Goal: Obtain resource: Download file/media

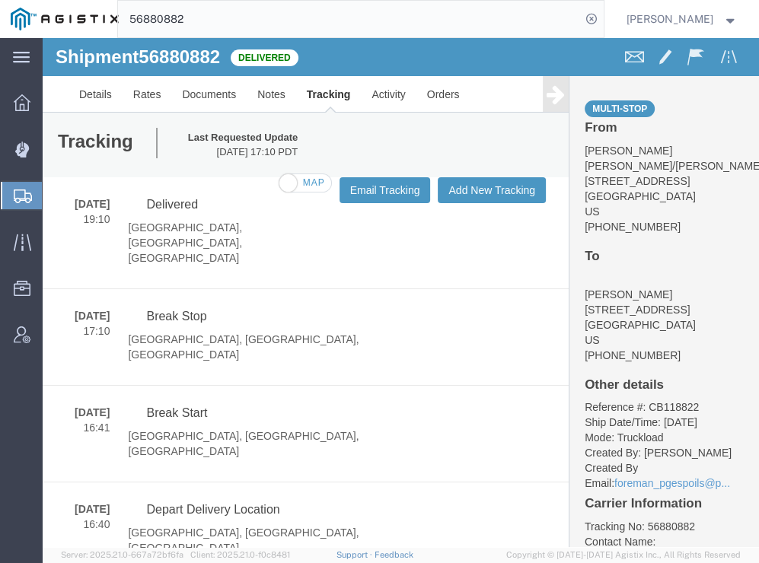
scroll to position [832, 0]
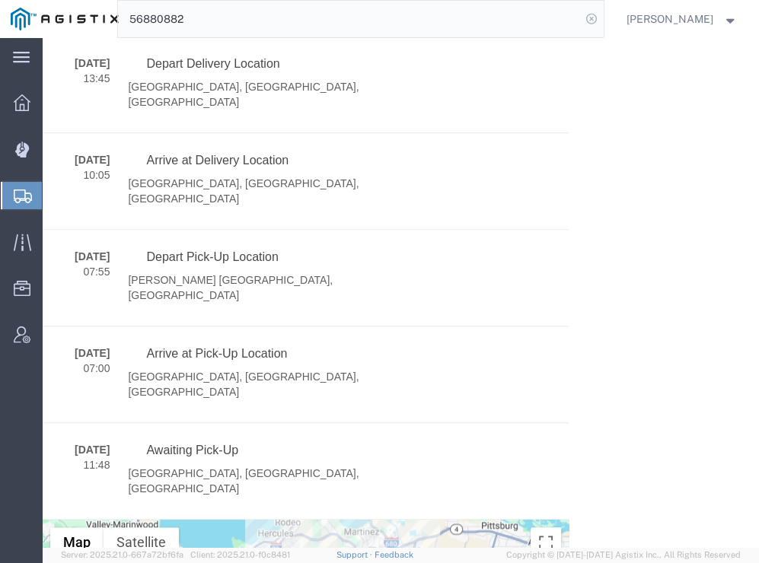
click at [602, 21] on icon at bounding box center [591, 18] width 21 height 21
click at [602, 17] on icon at bounding box center [591, 18] width 21 height 21
paste input "56912850"
type input "56912850"
click at [602, 15] on icon at bounding box center [591, 18] width 21 height 21
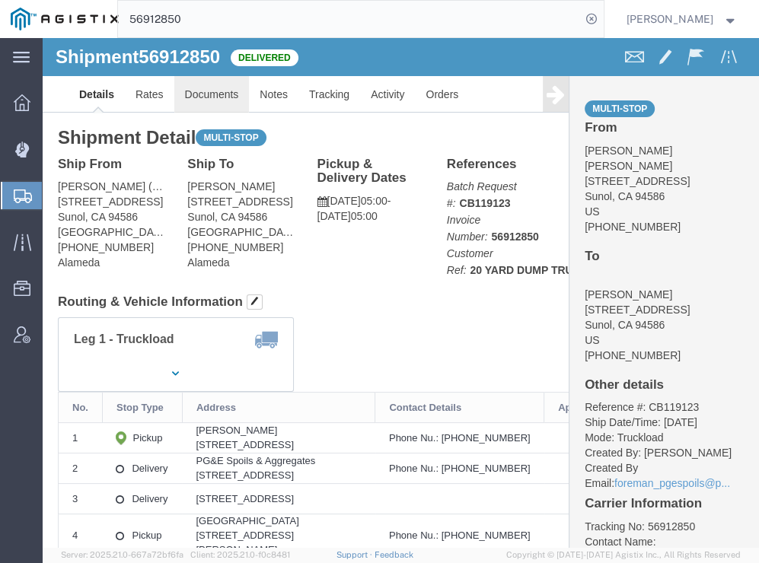
click link "Documents"
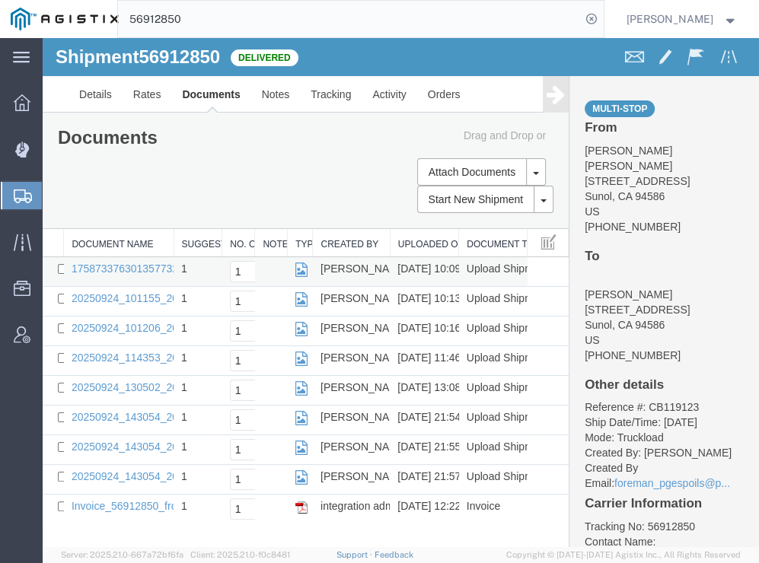
click at [67, 271] on td "175873376301357732359417649895_2025-09-24_10_09_50.jpg" at bounding box center [119, 272] width 110 height 30
click at [65, 272] on td "175873376301357732359417649895_2025-09-24_10_09_50.jpg" at bounding box center [119, 272] width 110 height 30
click at [62, 268] on input "checkbox" at bounding box center [63, 269] width 10 height 10
checkbox input "true"
click at [64, 296] on td "20250924_101155_2025-09-24_10_13_44.jpg" at bounding box center [119, 302] width 110 height 30
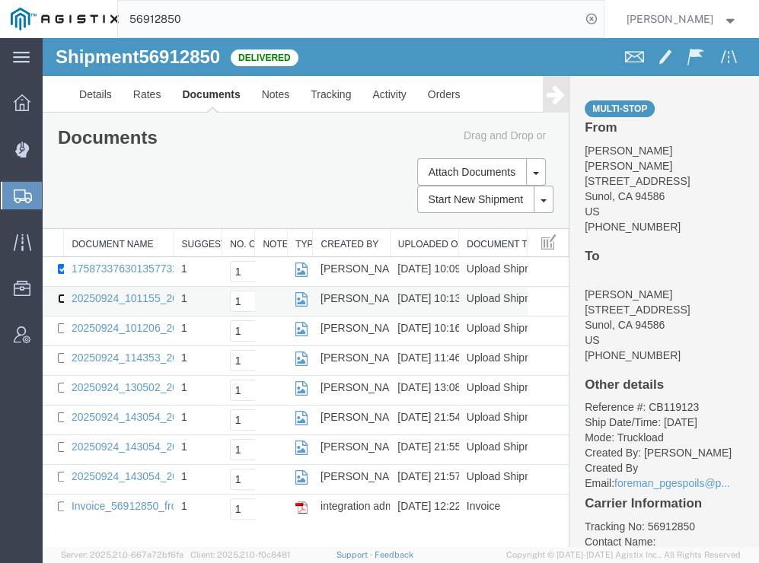
click at [61, 298] on input "checkbox" at bounding box center [63, 299] width 10 height 10
checkbox input "true"
drag, startPoint x: 61, startPoint y: 324, endPoint x: 48, endPoint y: 359, distance: 37.3
click at [61, 324] on input "checkbox" at bounding box center [63, 329] width 10 height 10
checkbox input "true"
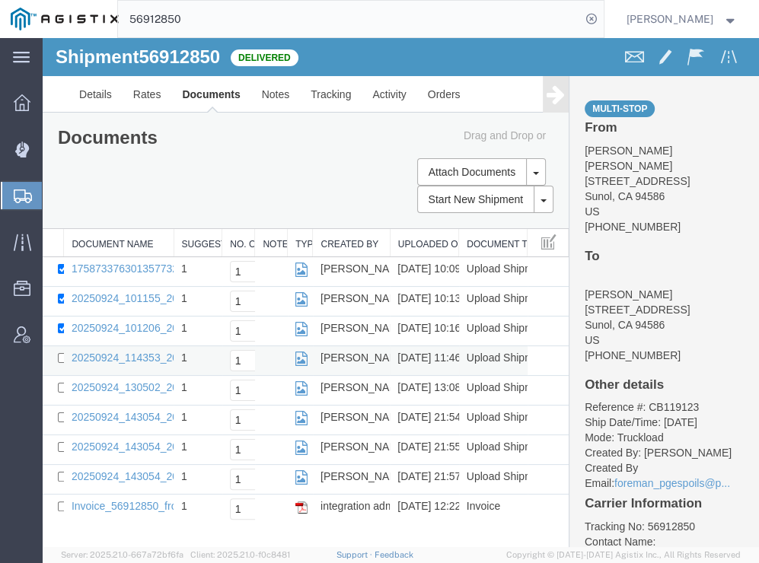
click at [57, 359] on td at bounding box center [53, 361] width 21 height 30
click at [60, 361] on input "checkbox" at bounding box center [63, 358] width 10 height 10
checkbox input "true"
click at [61, 387] on input "checkbox" at bounding box center [63, 388] width 10 height 10
checkbox input "true"
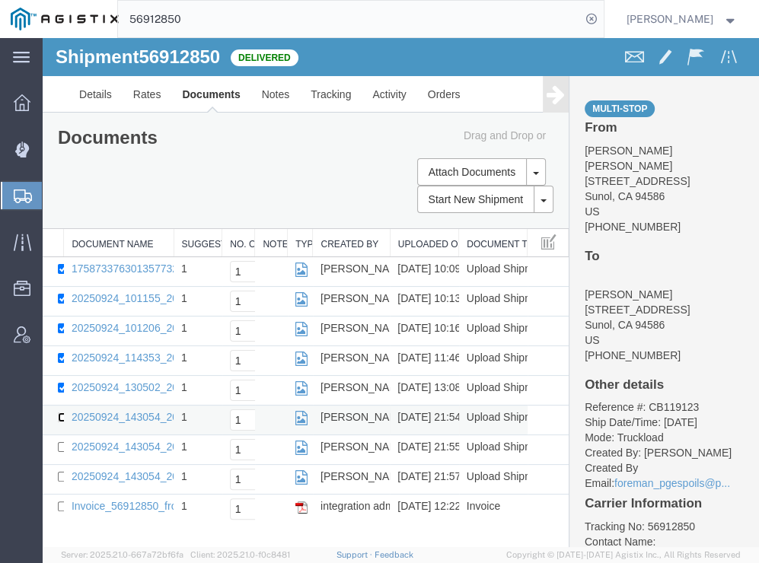
click at [58, 414] on input "checkbox" at bounding box center [63, 418] width 10 height 10
checkbox input "true"
click at [60, 442] on input "checkbox" at bounding box center [63, 447] width 10 height 10
checkbox input "true"
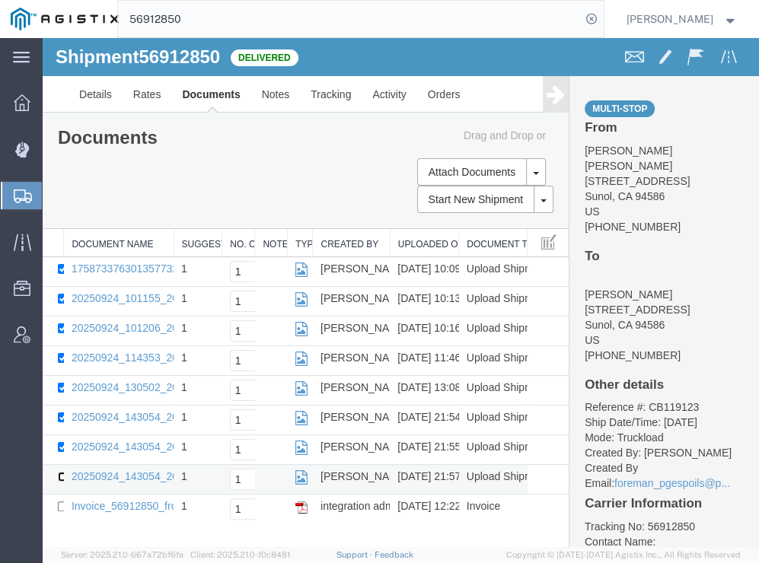
click at [61, 473] on input "checkbox" at bounding box center [63, 477] width 10 height 10
checkbox input "true"
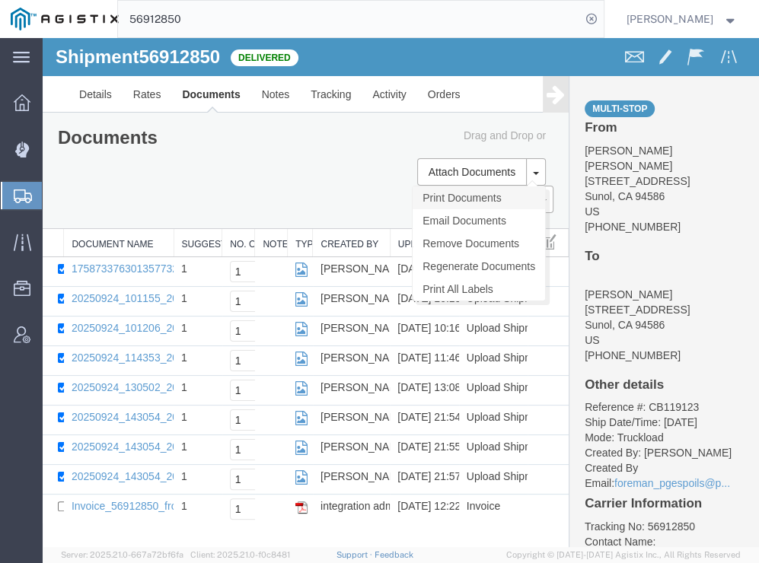
click at [485, 190] on link "Print Documents" at bounding box center [479, 198] width 132 height 23
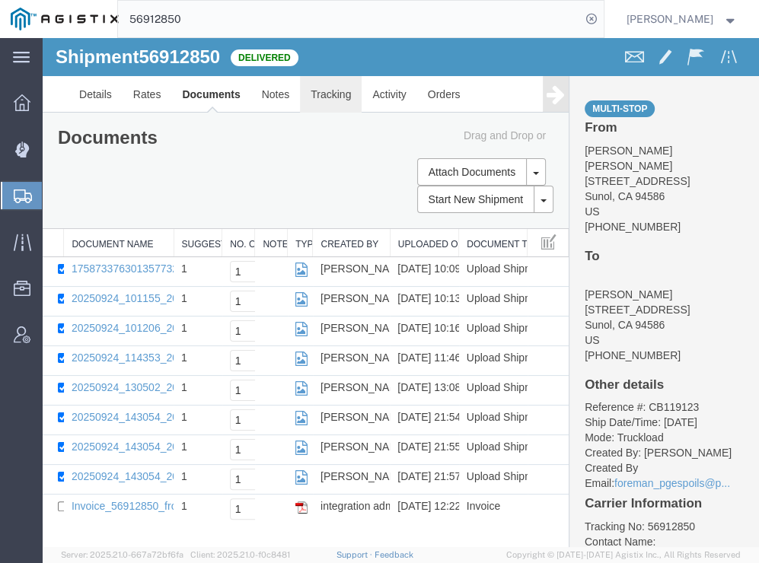
click at [312, 86] on link "Tracking" at bounding box center [331, 94] width 62 height 37
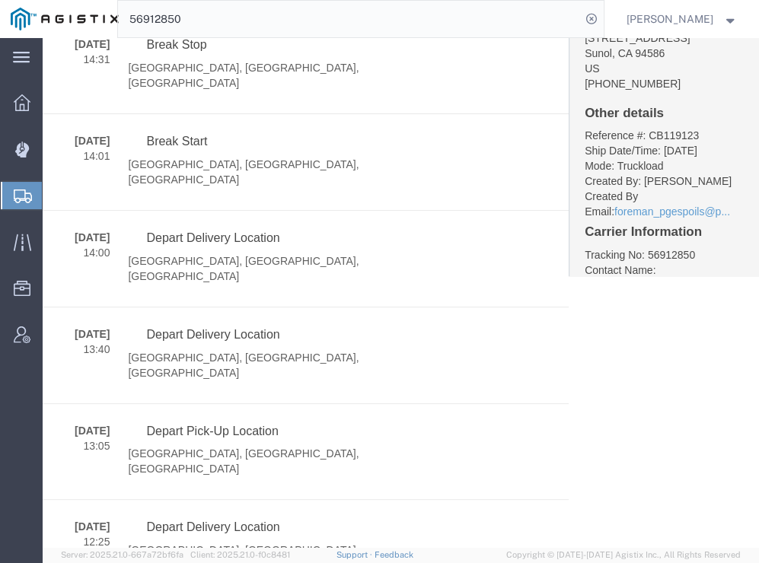
scroll to position [1157, 0]
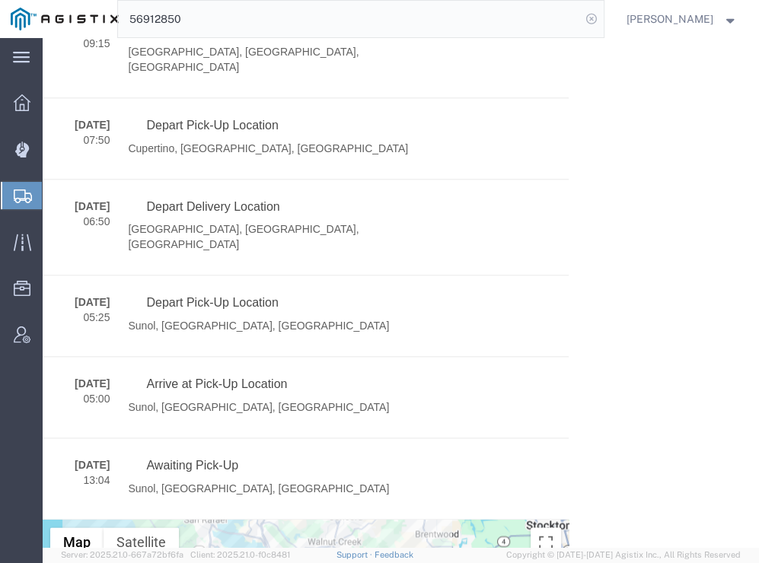
click at [602, 14] on icon at bounding box center [591, 18] width 21 height 21
click at [602, 17] on icon at bounding box center [591, 18] width 21 height 21
click at [507, 21] on input "search" at bounding box center [349, 19] width 463 height 37
paste input "56914070"
type input "56914070"
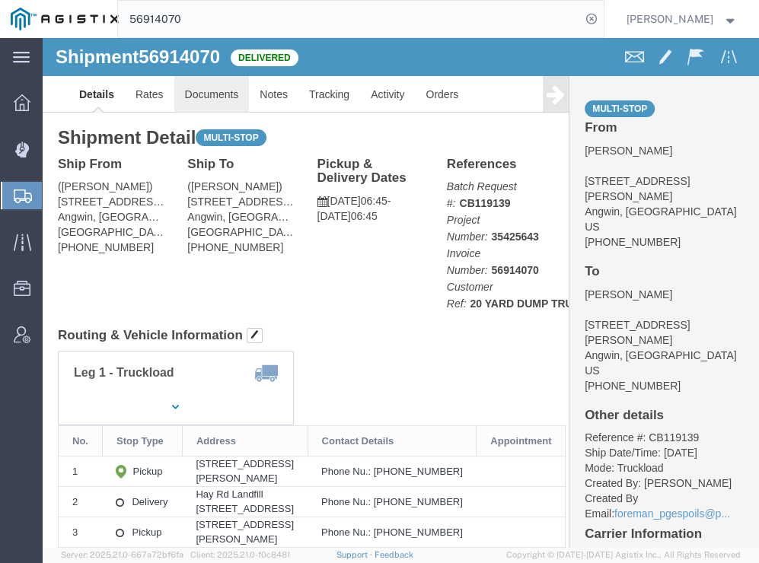
click link "Documents"
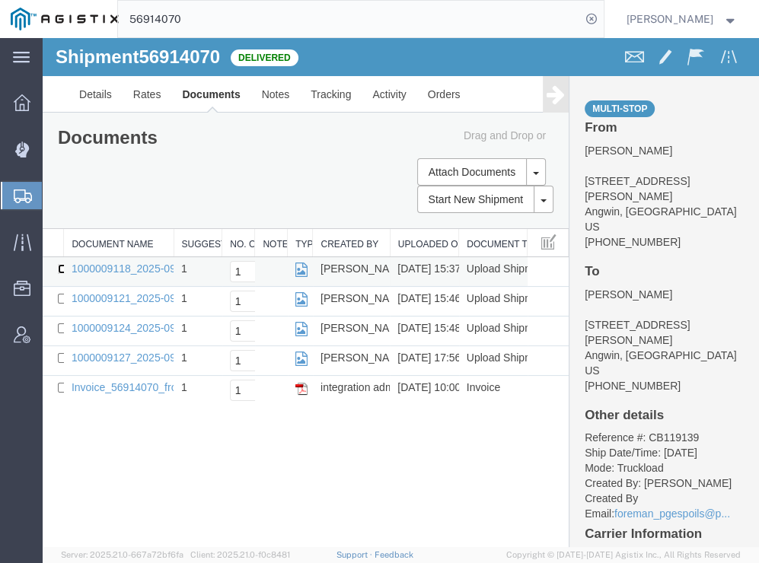
click at [59, 269] on input "checkbox" at bounding box center [63, 269] width 10 height 10
checkbox input "true"
click at [61, 290] on td at bounding box center [53, 302] width 21 height 30
click at [60, 299] on input "checkbox" at bounding box center [63, 299] width 10 height 10
checkbox input "true"
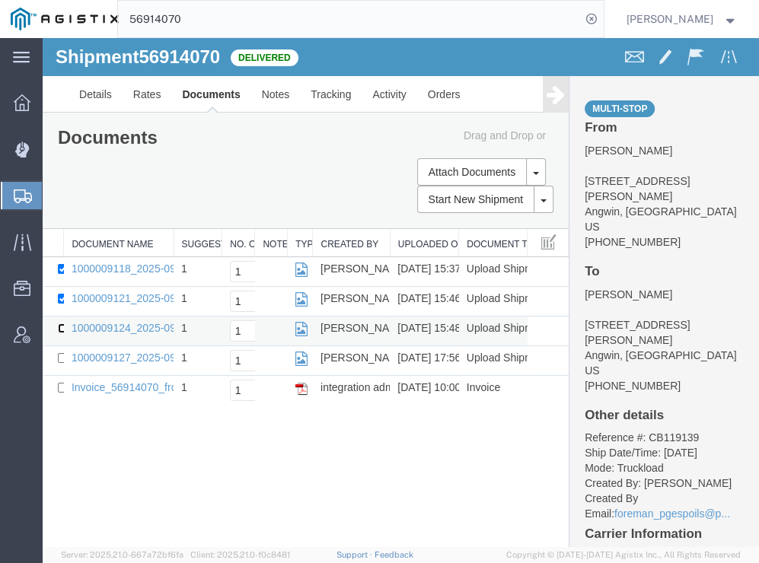
click at [61, 328] on input "checkbox" at bounding box center [63, 329] width 10 height 10
checkbox input "true"
click at [58, 356] on input "checkbox" at bounding box center [63, 358] width 10 height 10
checkbox input "true"
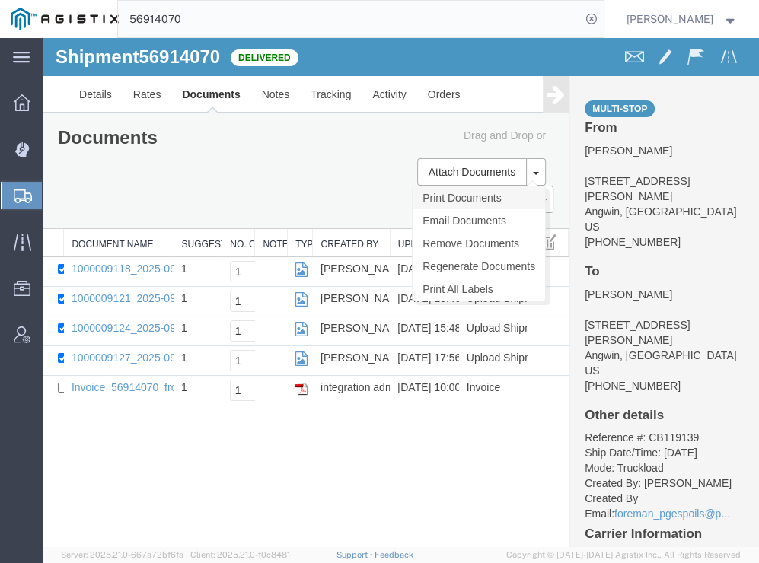
click at [445, 198] on link "Print Documents" at bounding box center [479, 198] width 132 height 23
click at [602, 18] on icon at bounding box center [591, 18] width 21 height 21
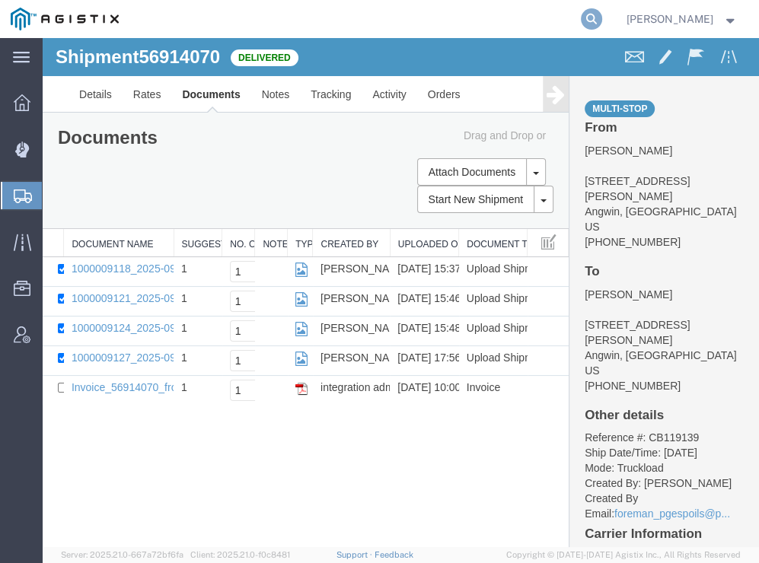
click at [602, 16] on icon at bounding box center [591, 18] width 21 height 21
click at [577, 23] on input "search" at bounding box center [349, 19] width 463 height 37
paste input "56914061"
type input "56914061"
click at [602, 19] on icon at bounding box center [591, 18] width 21 height 21
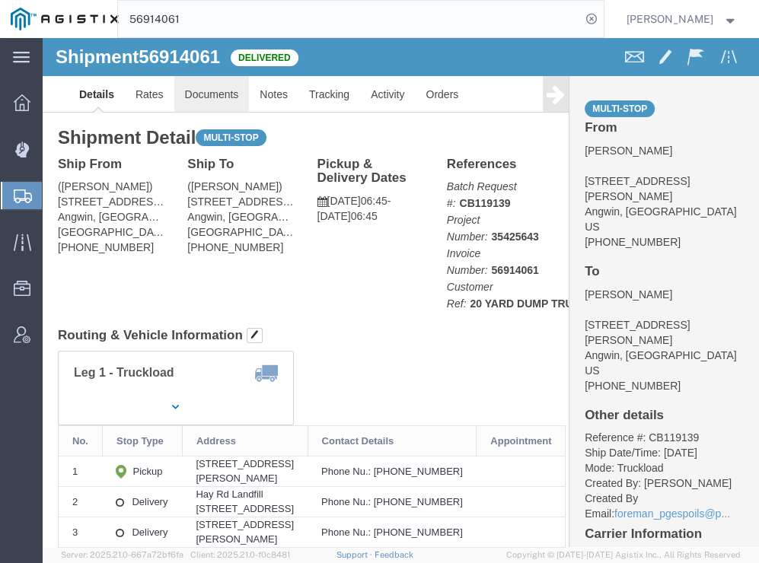
click link "Documents"
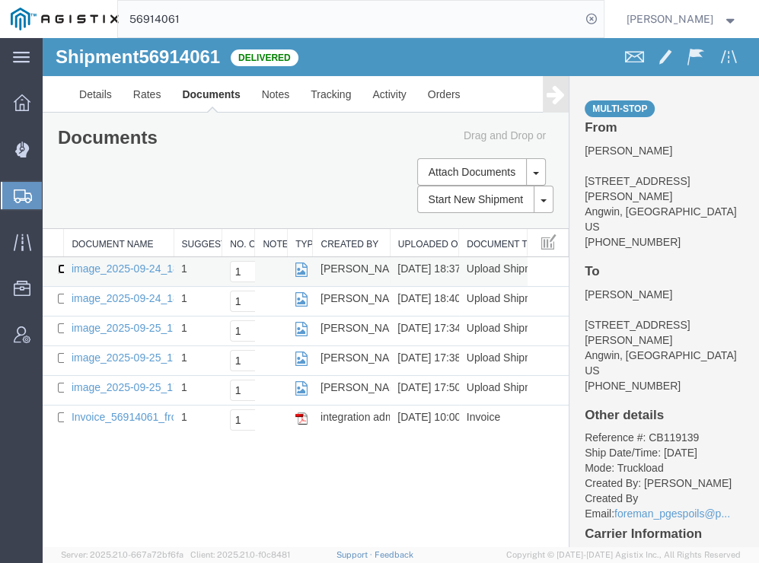
click at [60, 268] on input "checkbox" at bounding box center [63, 269] width 10 height 10
checkbox input "true"
click at [60, 295] on input "checkbox" at bounding box center [63, 299] width 10 height 10
checkbox input "true"
click at [59, 324] on input "checkbox" at bounding box center [63, 329] width 10 height 10
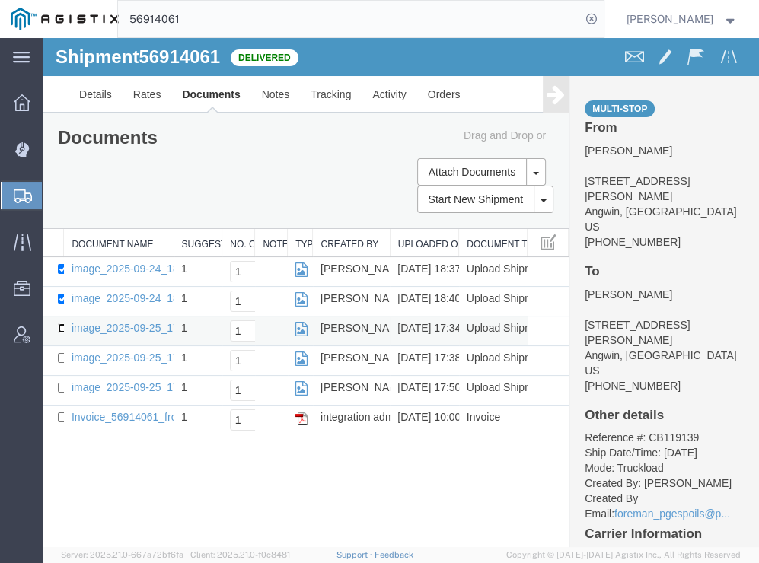
checkbox input "true"
click at [61, 356] on input "checkbox" at bounding box center [63, 358] width 10 height 10
checkbox input "true"
click at [60, 384] on input "checkbox" at bounding box center [63, 388] width 10 height 10
checkbox input "true"
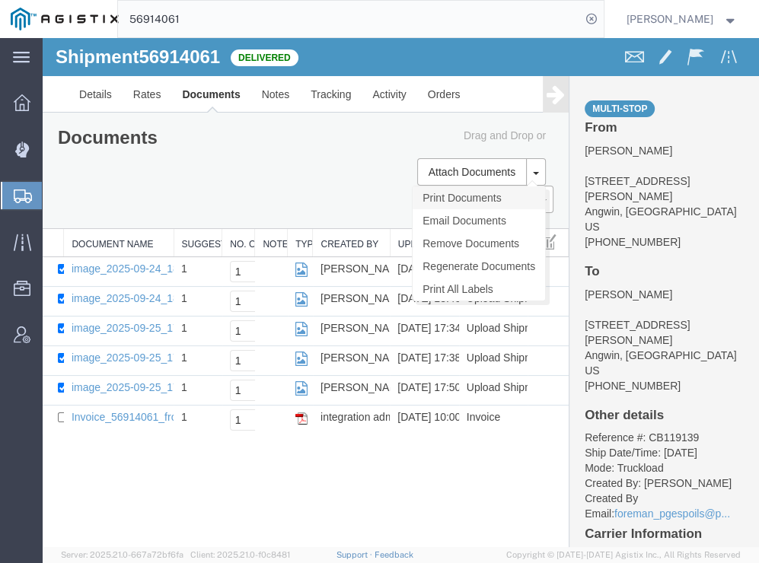
click at [439, 192] on link "Print Documents" at bounding box center [479, 198] width 132 height 23
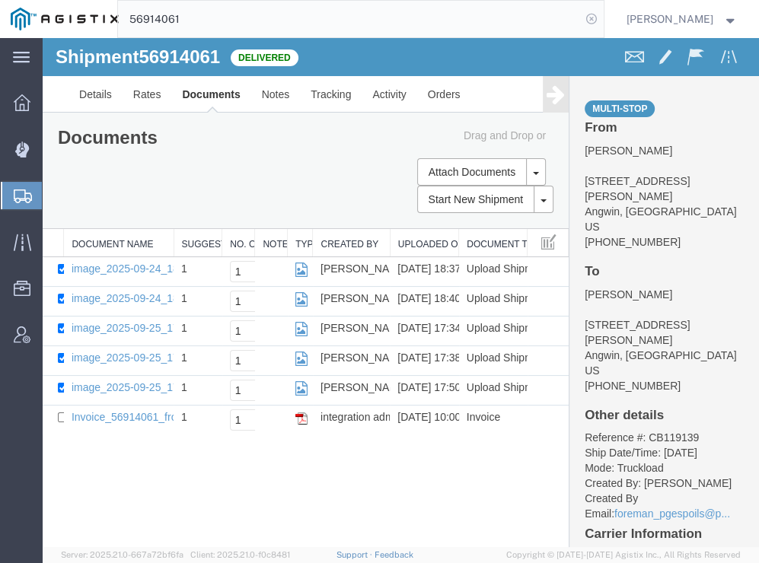
click at [602, 17] on icon at bounding box center [591, 18] width 21 height 21
click at [602, 14] on icon at bounding box center [591, 18] width 21 height 21
click at [562, 21] on input "search" at bounding box center [349, 19] width 463 height 37
paste input "56925473"
type input "56925473"
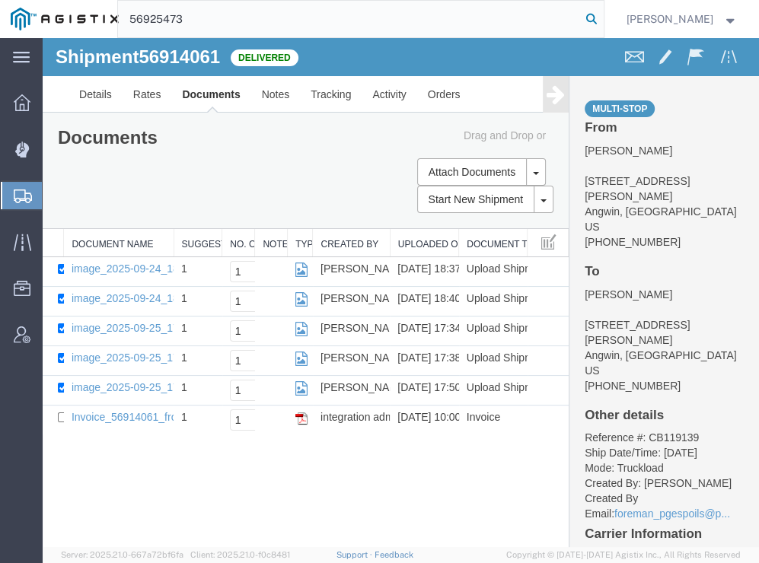
click at [602, 16] on icon at bounding box center [591, 18] width 21 height 21
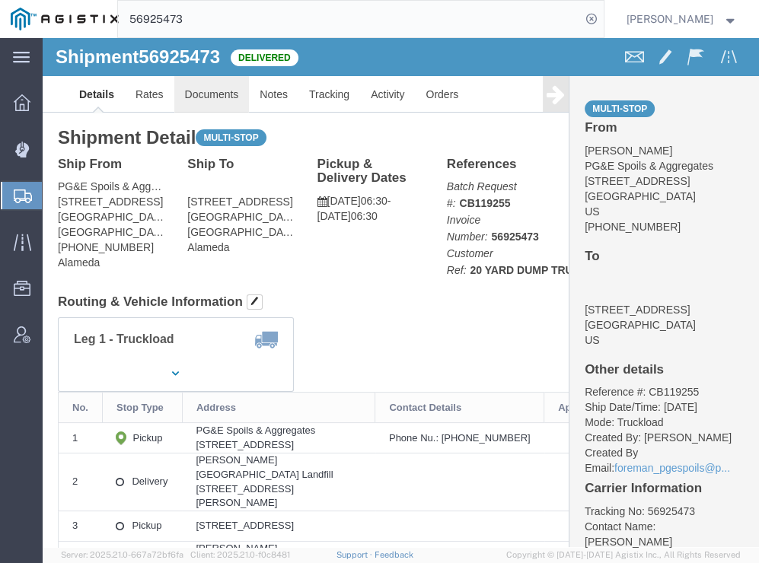
click link "Documents"
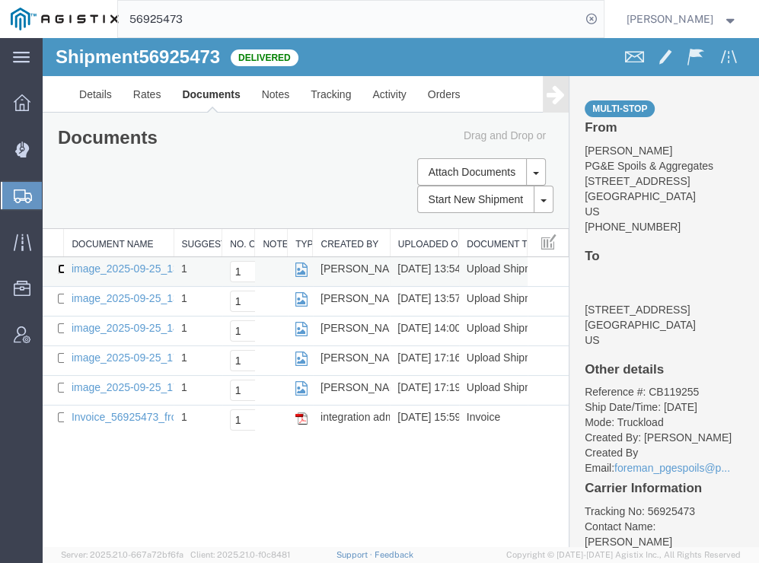
click at [62, 269] on input "checkbox" at bounding box center [63, 269] width 10 height 10
checkbox input "true"
click at [63, 300] on input "checkbox" at bounding box center [63, 299] width 10 height 10
checkbox input "true"
click at [62, 327] on input "checkbox" at bounding box center [63, 329] width 10 height 10
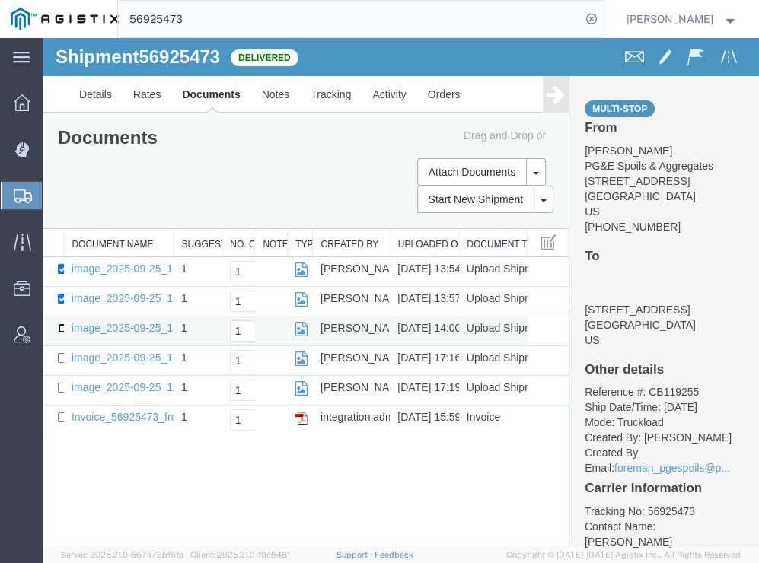
checkbox input "true"
click at [61, 356] on input "checkbox" at bounding box center [63, 358] width 10 height 10
checkbox input "true"
click at [58, 386] on input "checkbox" at bounding box center [63, 388] width 10 height 10
checkbox input "true"
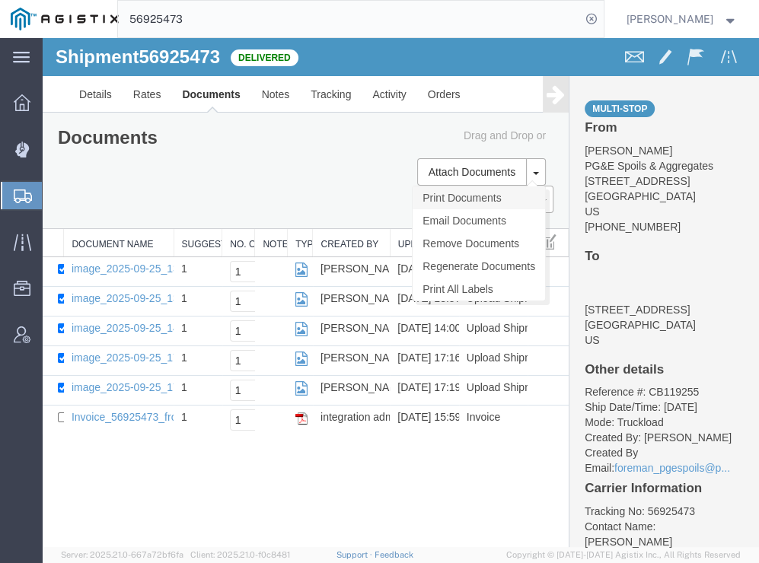
click at [451, 193] on link "Print Documents" at bounding box center [479, 198] width 132 height 23
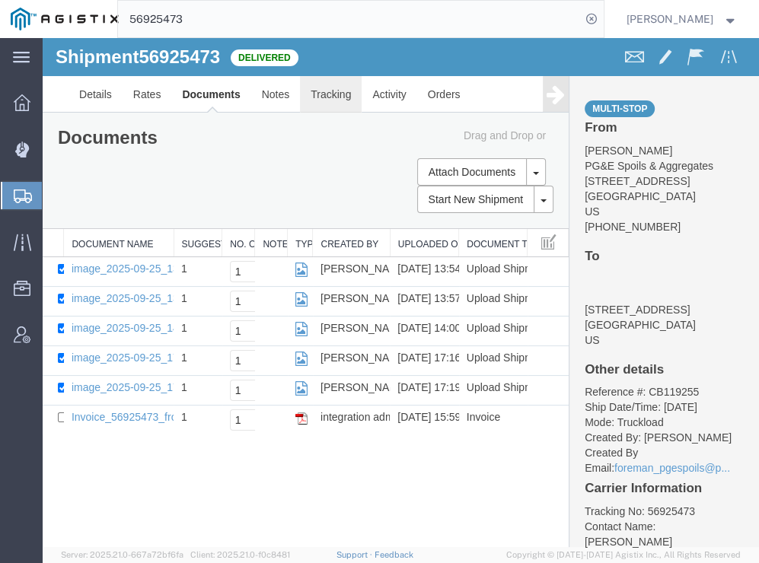
click at [340, 96] on link "Tracking" at bounding box center [331, 94] width 62 height 37
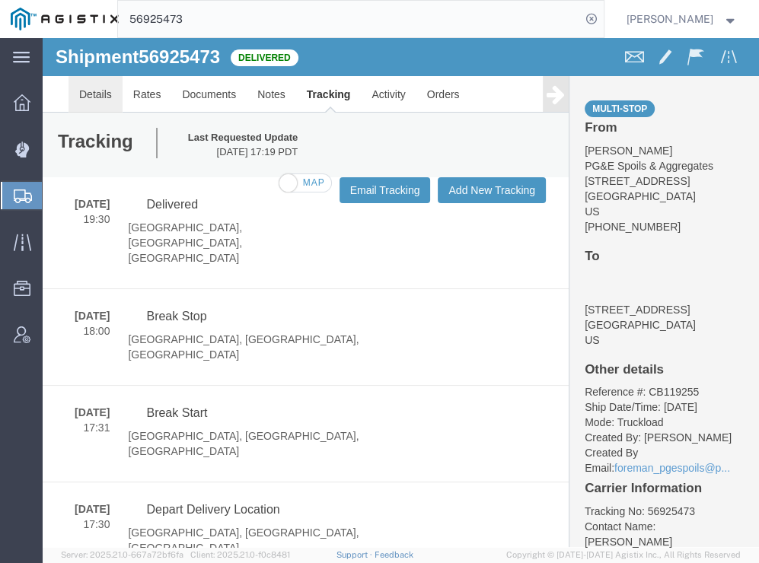
click at [101, 100] on link "Details" at bounding box center [96, 94] width 54 height 37
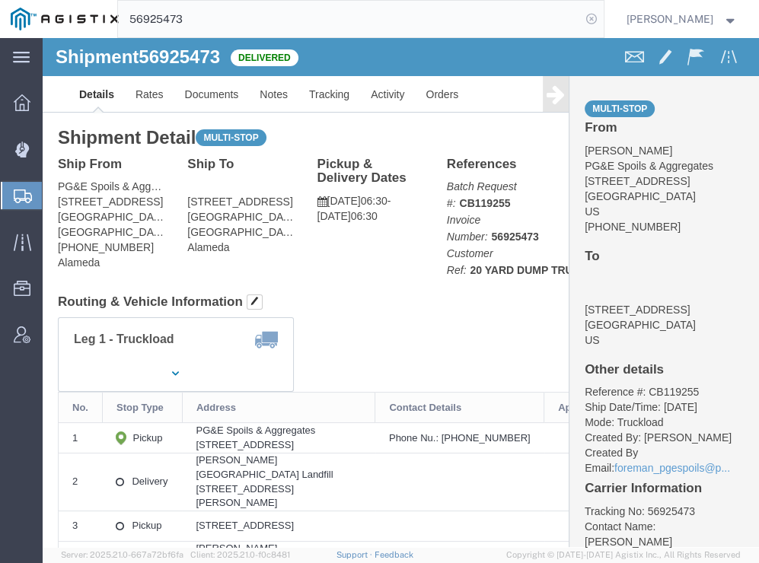
click at [602, 17] on icon at bounding box center [591, 18] width 21 height 21
drag, startPoint x: 459, startPoint y: 18, endPoint x: 620, endPoint y: 14, distance: 161.5
click at [602, 14] on icon at bounding box center [591, 18] width 21 height 21
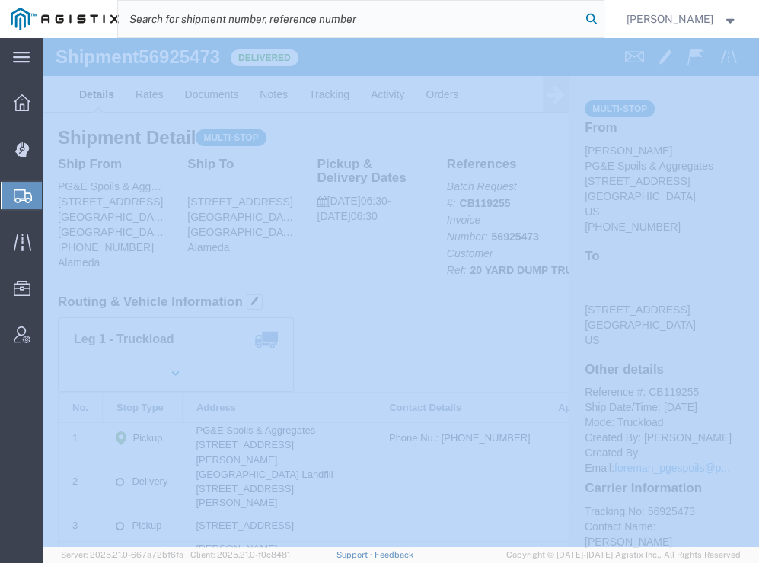
click at [602, 14] on icon at bounding box center [591, 18] width 21 height 21
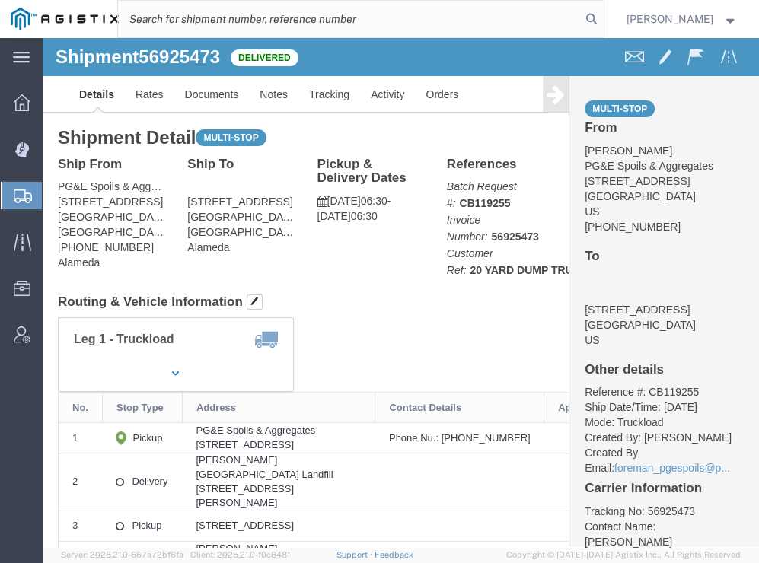
click at [574, 19] on input "search" at bounding box center [349, 19] width 463 height 37
paste input "56925486"
type input "56925486"
click at [602, 9] on icon at bounding box center [591, 18] width 21 height 21
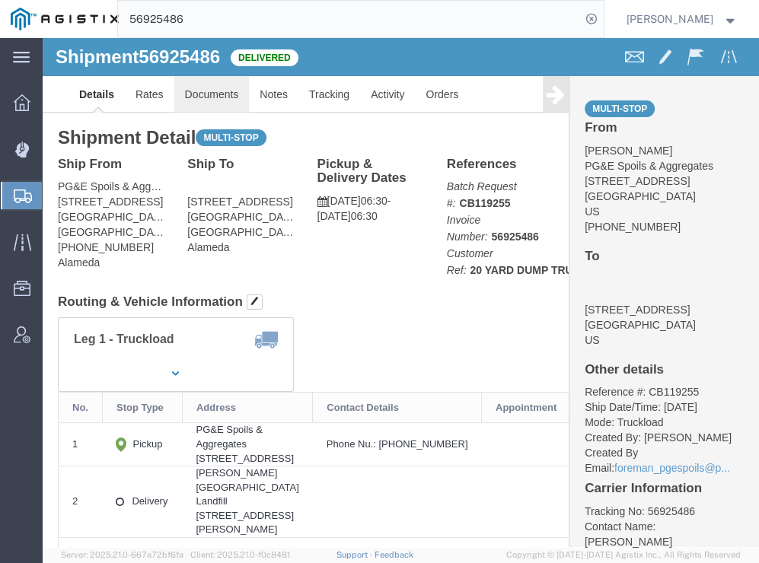
click link "Documents"
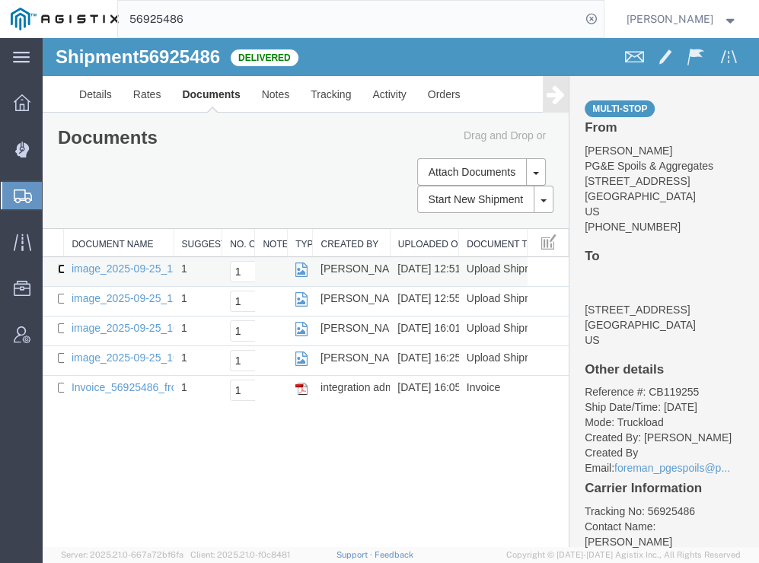
click at [61, 268] on input "checkbox" at bounding box center [63, 269] width 10 height 10
checkbox input "true"
click at [59, 294] on input "checkbox" at bounding box center [63, 299] width 10 height 10
checkbox input "true"
click at [62, 324] on input "checkbox" at bounding box center [63, 329] width 10 height 10
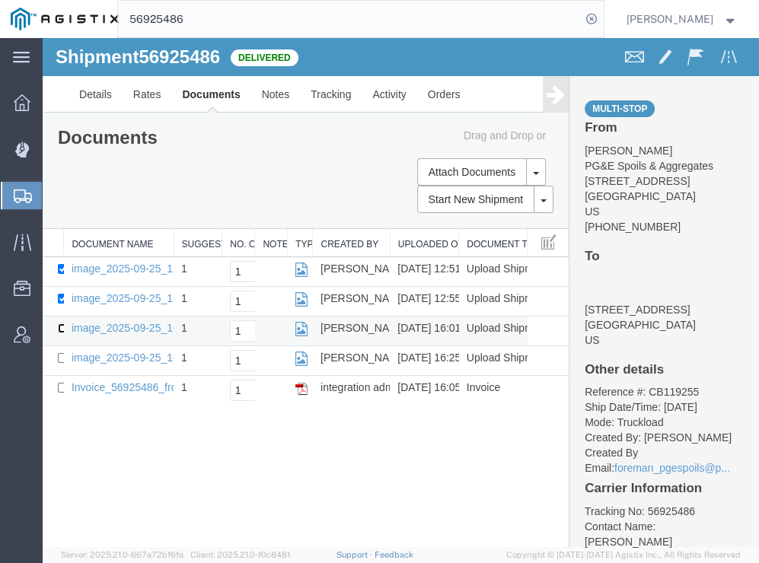
checkbox input "true"
click at [60, 353] on input "checkbox" at bounding box center [63, 358] width 10 height 10
checkbox input "true"
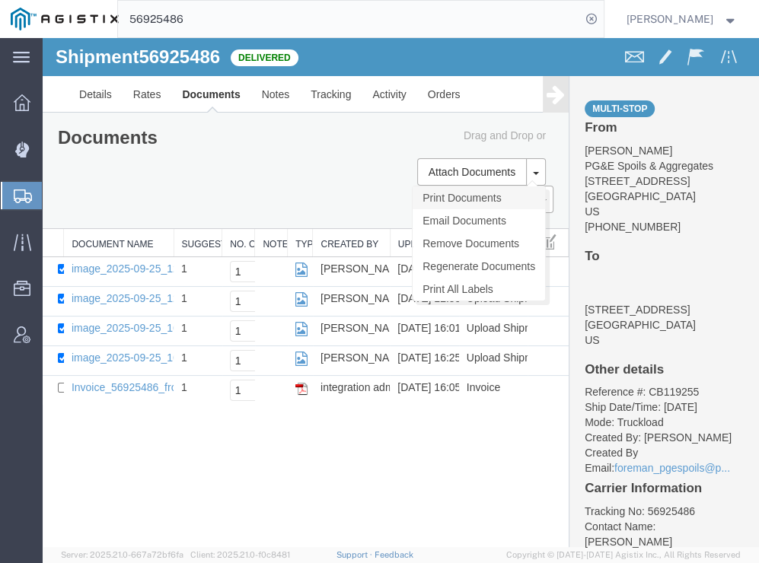
click at [448, 199] on link "Print Documents" at bounding box center [479, 198] width 132 height 23
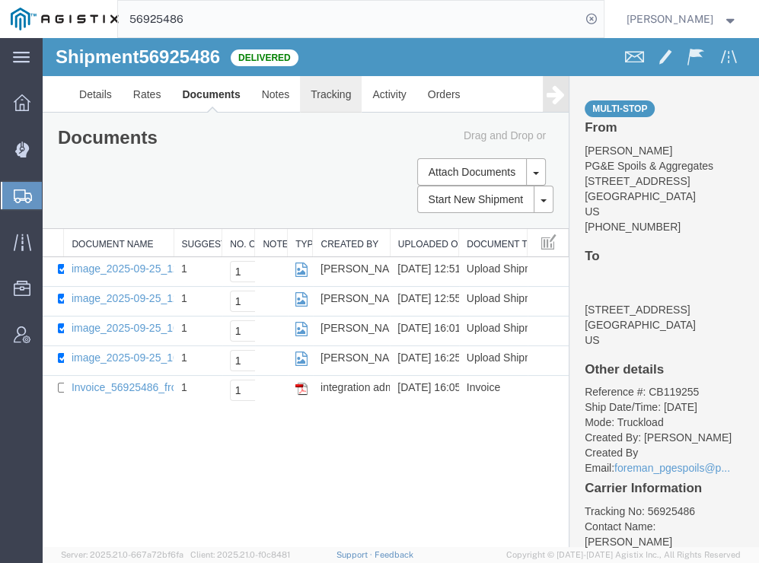
click at [330, 92] on link "Tracking" at bounding box center [331, 94] width 62 height 37
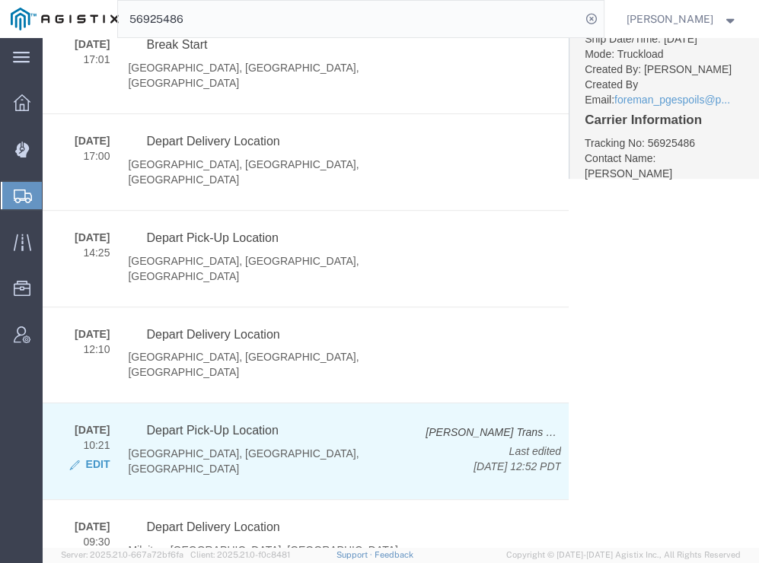
scroll to position [203, 0]
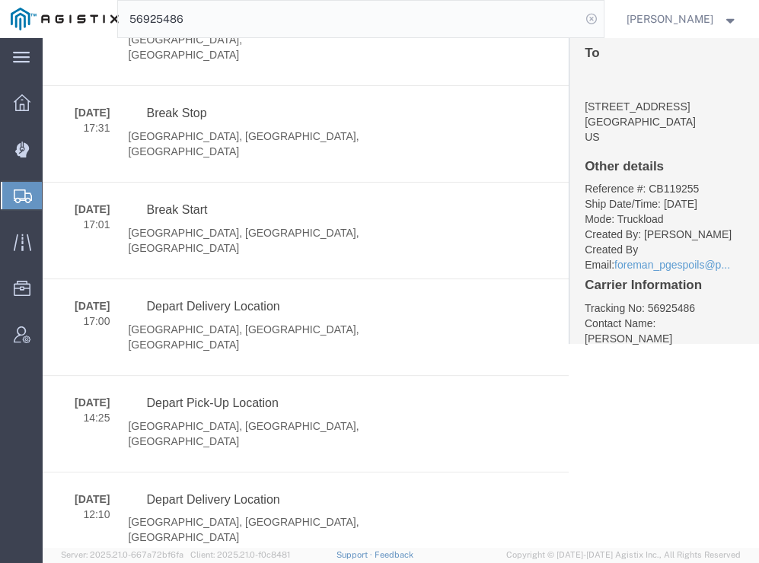
click at [602, 21] on icon at bounding box center [591, 18] width 21 height 21
click at [384, 18] on agx-global-search at bounding box center [360, 19] width 487 height 38
click at [602, 16] on icon at bounding box center [591, 18] width 21 height 21
click at [344, 18] on input "search" at bounding box center [349, 19] width 463 height 37
paste input "56952701"
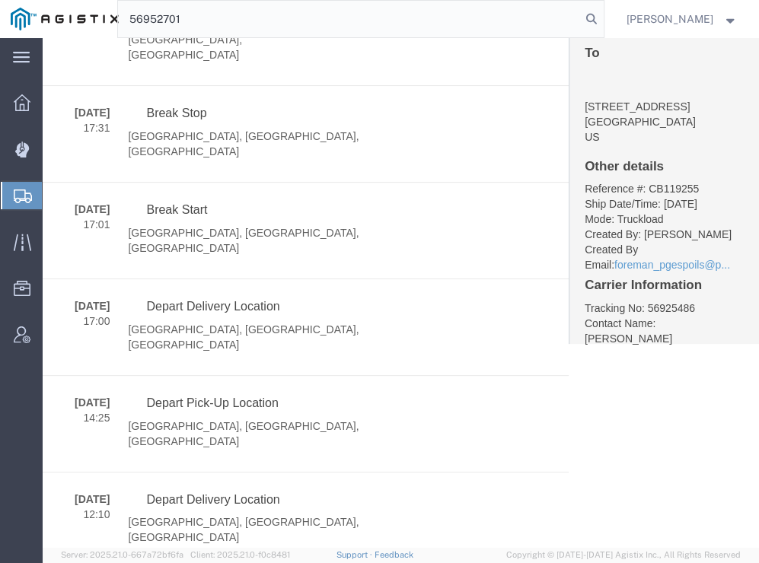
click at [581, 24] on input "56952701" at bounding box center [349, 19] width 463 height 37
type input "56952701"
click at [602, 21] on icon at bounding box center [591, 18] width 21 height 21
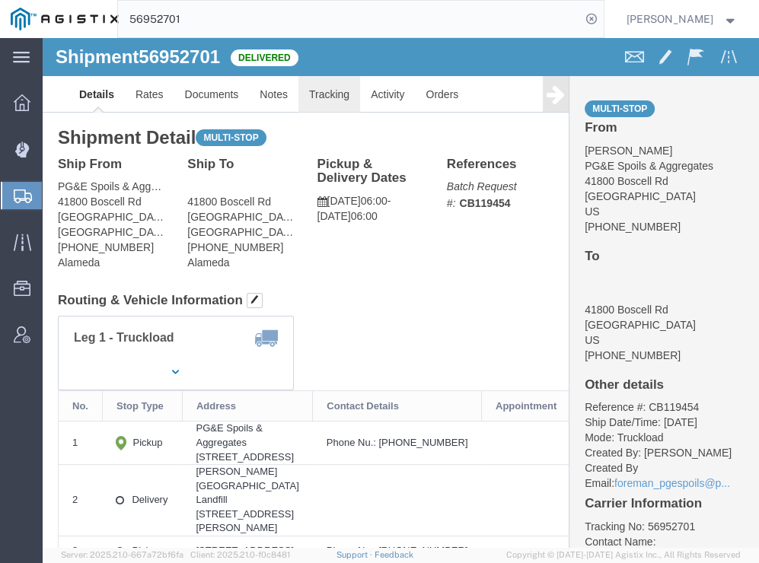
click link "Tracking"
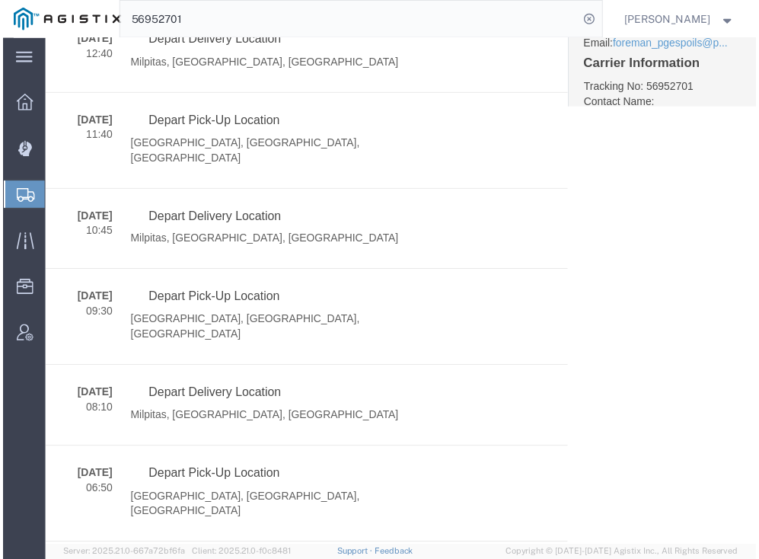
scroll to position [386, 0]
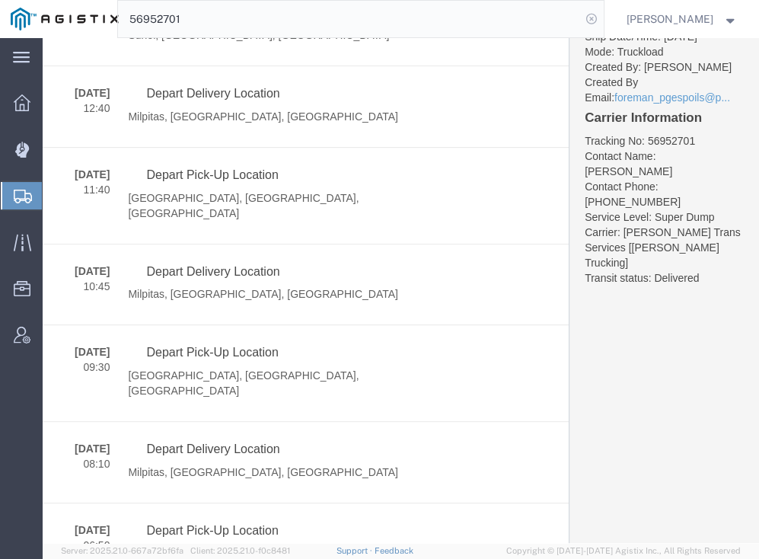
click at [602, 21] on icon at bounding box center [591, 18] width 21 height 21
click at [602, 15] on icon at bounding box center [591, 18] width 21 height 21
paste input "56969042"
click at [581, 17] on input "56969042" at bounding box center [349, 19] width 463 height 37
type input "56969042"
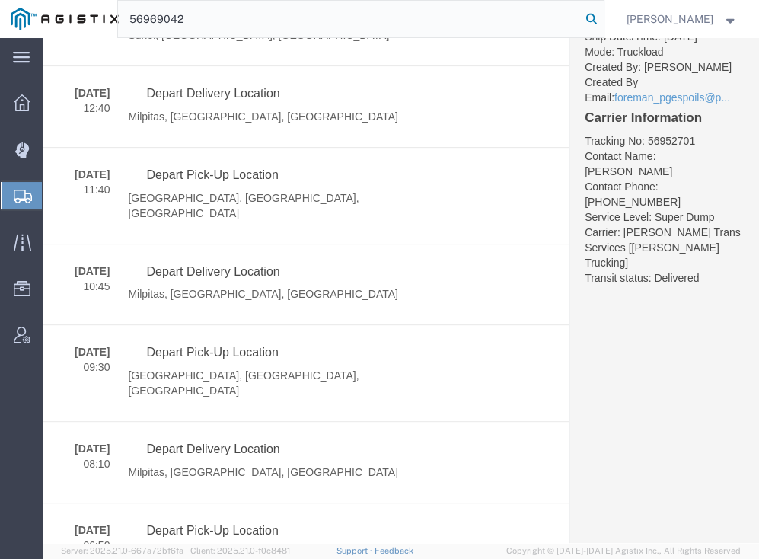
click at [602, 21] on icon at bounding box center [591, 18] width 21 height 21
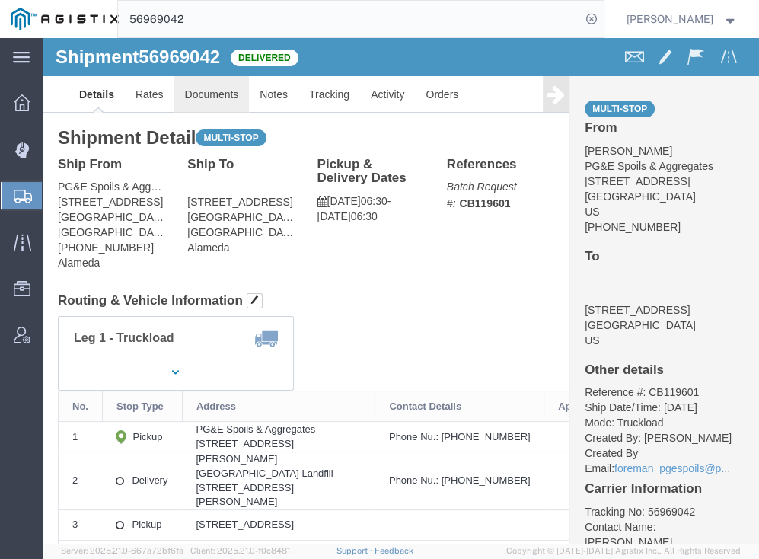
click link "Documents"
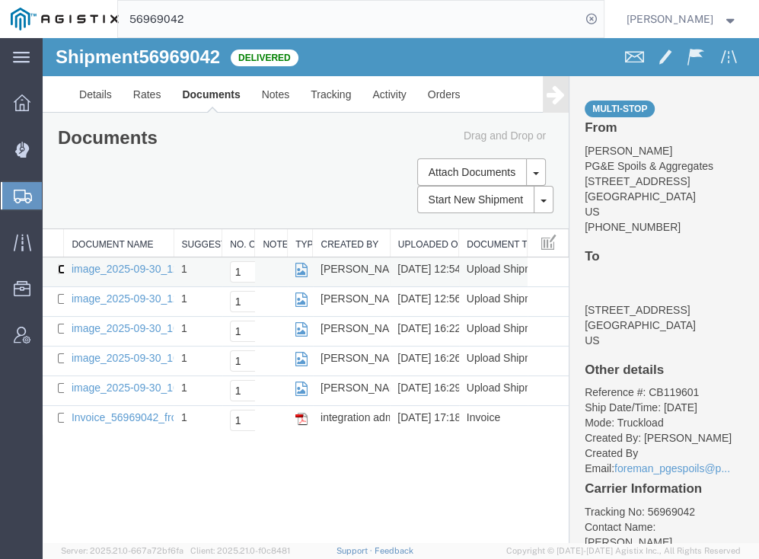
click at [60, 267] on input "checkbox" at bounding box center [63, 269] width 10 height 10
checkbox input "true"
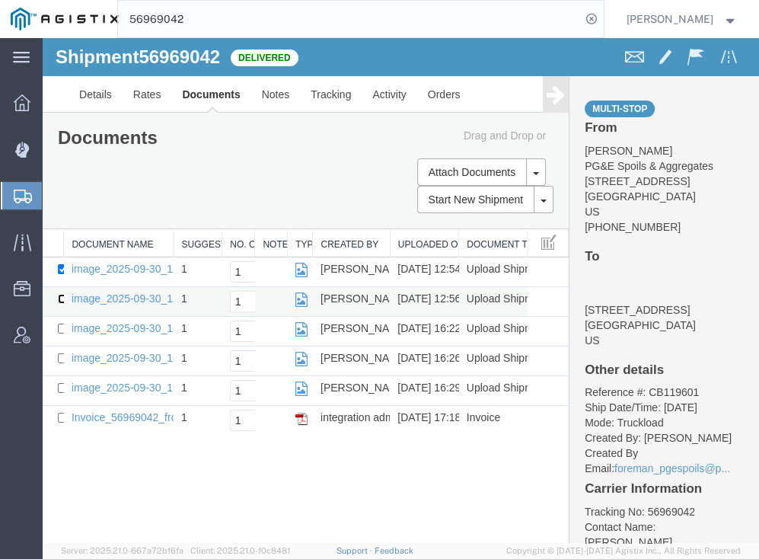
click at [59, 298] on input "checkbox" at bounding box center [63, 299] width 10 height 10
checkbox input "true"
click at [61, 327] on input "checkbox" at bounding box center [63, 329] width 10 height 10
checkbox input "true"
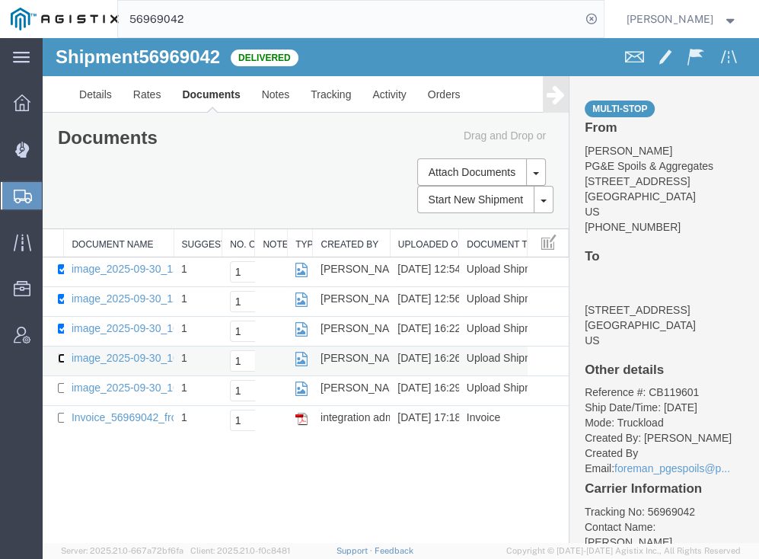
click at [59, 353] on input "checkbox" at bounding box center [63, 358] width 10 height 10
checkbox input "true"
click at [56, 388] on td at bounding box center [53, 391] width 21 height 30
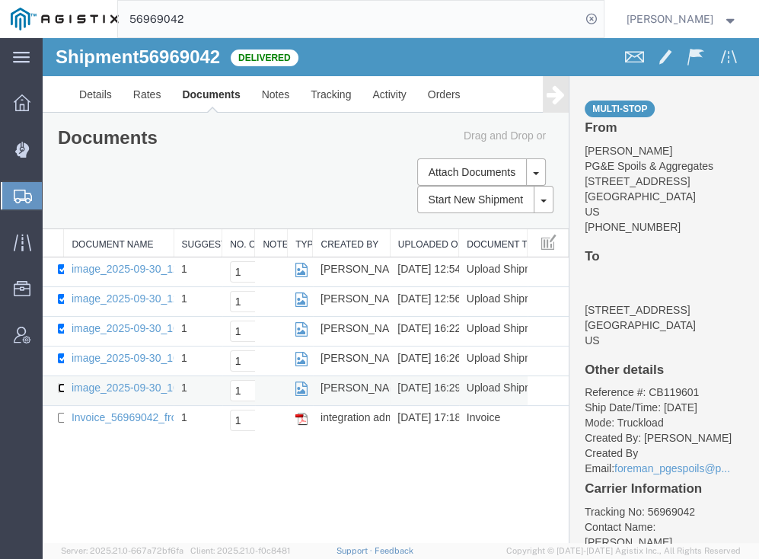
click at [59, 385] on input "checkbox" at bounding box center [63, 388] width 10 height 10
checkbox input "true"
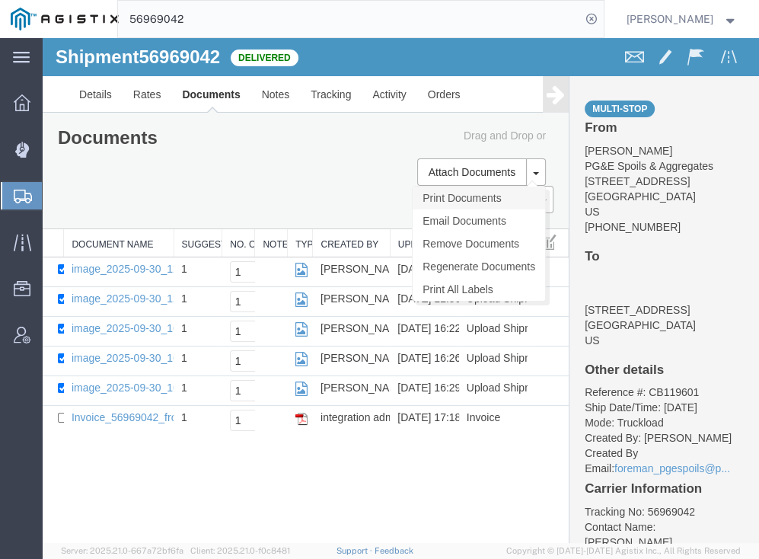
click at [450, 202] on link "Print Documents" at bounding box center [479, 198] width 132 height 23
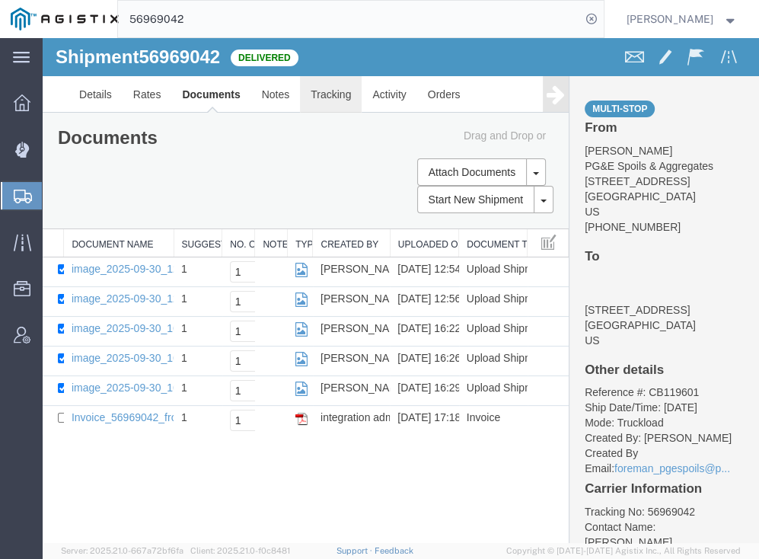
click at [338, 96] on link "Tracking" at bounding box center [331, 94] width 62 height 37
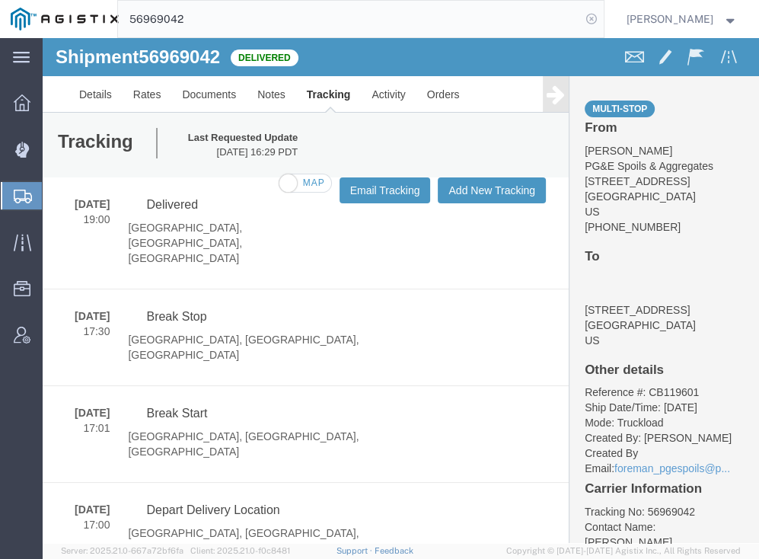
click at [602, 22] on icon at bounding box center [591, 18] width 21 height 21
click at [602, 12] on icon at bounding box center [591, 18] width 21 height 21
paste input "56969047"
type input "56969047"
click at [602, 20] on icon at bounding box center [591, 18] width 21 height 21
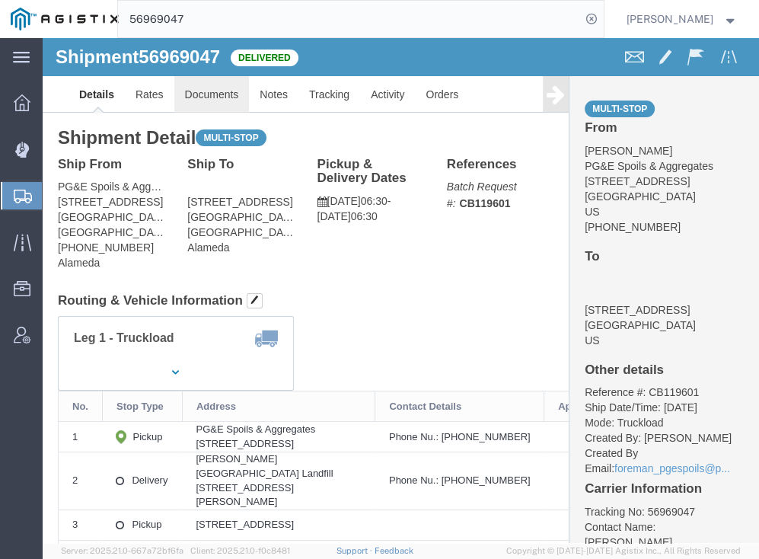
click link "Documents"
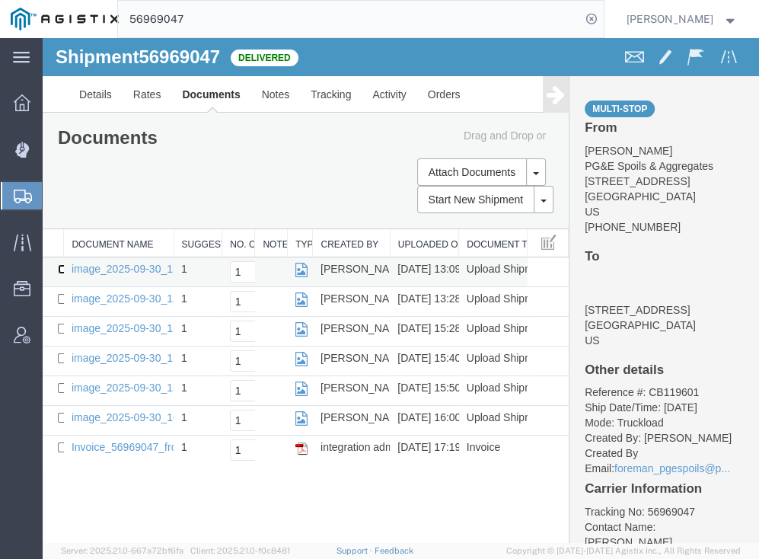
click at [62, 271] on input "checkbox" at bounding box center [63, 269] width 10 height 10
checkbox input "true"
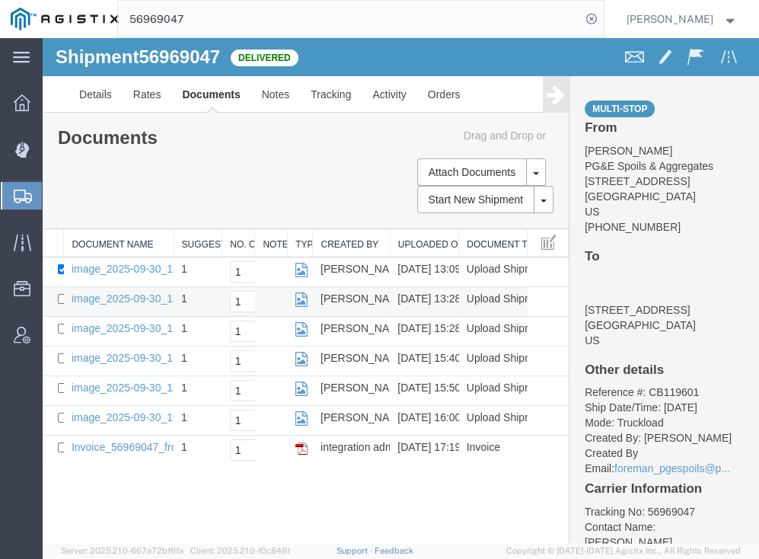
click at [64, 300] on td "image_2025-09-30_13_27_54.jpg" at bounding box center [119, 302] width 110 height 30
click at [61, 301] on input "checkbox" at bounding box center [63, 299] width 10 height 10
checkbox input "true"
click at [59, 329] on input "checkbox" at bounding box center [63, 329] width 10 height 10
checkbox input "true"
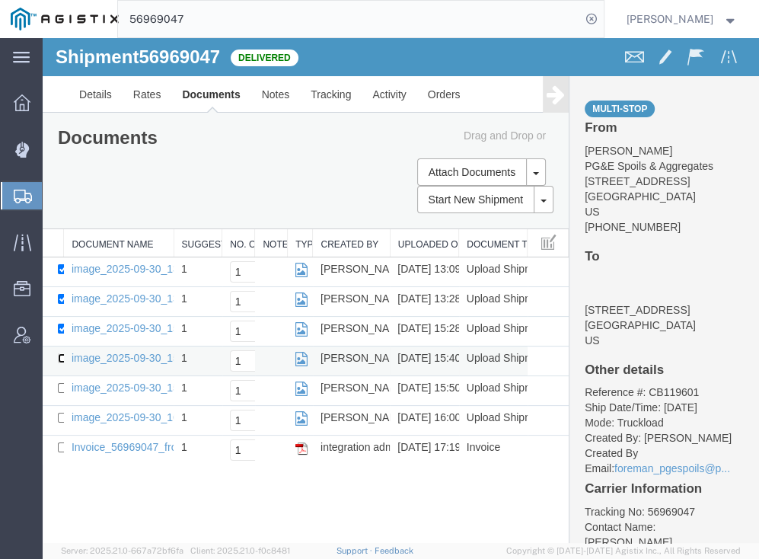
click at [59, 356] on input "checkbox" at bounding box center [63, 358] width 10 height 10
checkbox input "true"
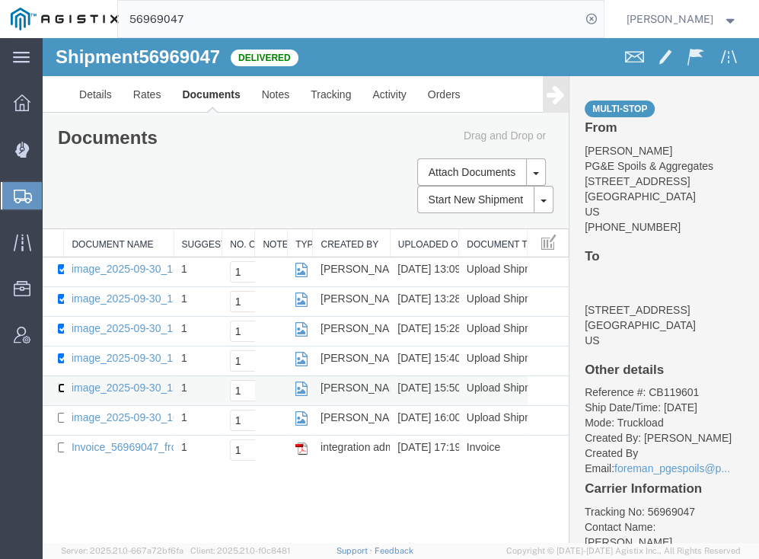
click at [59, 384] on input "checkbox" at bounding box center [63, 388] width 10 height 10
checkbox input "true"
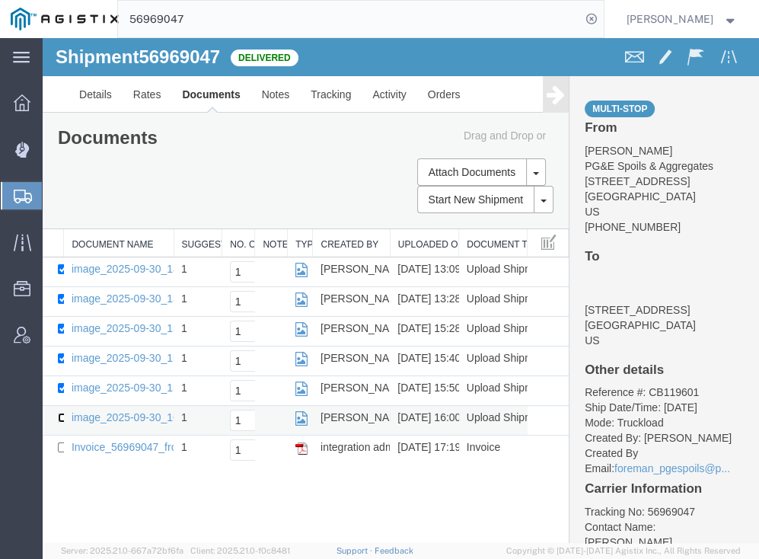
click at [60, 414] on input "checkbox" at bounding box center [63, 418] width 10 height 10
checkbox input "true"
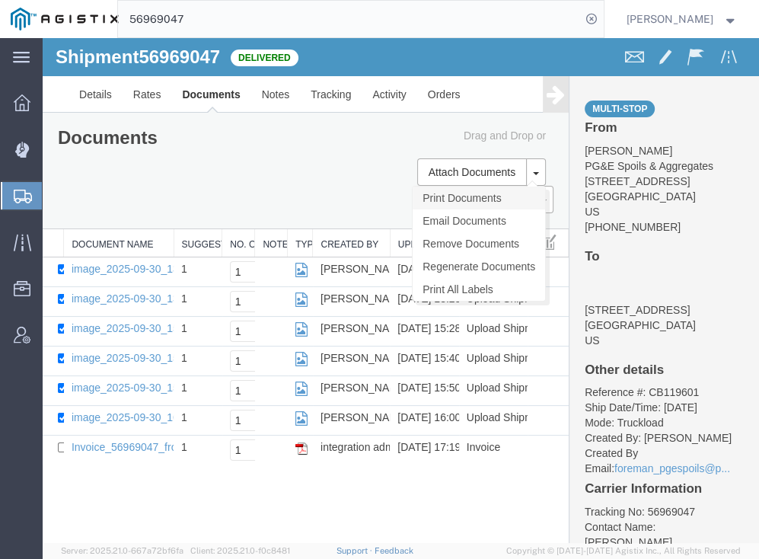
click at [466, 196] on link "Print Documents" at bounding box center [479, 198] width 132 height 23
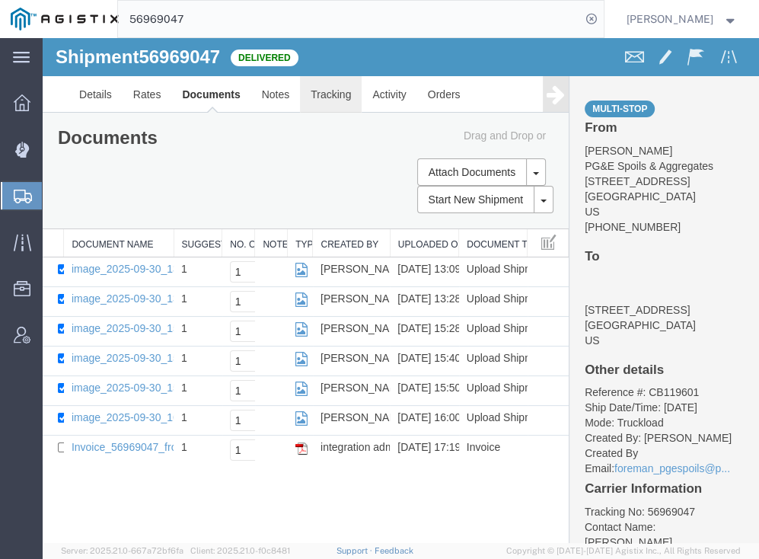
click at [341, 94] on link "Tracking" at bounding box center [331, 94] width 62 height 37
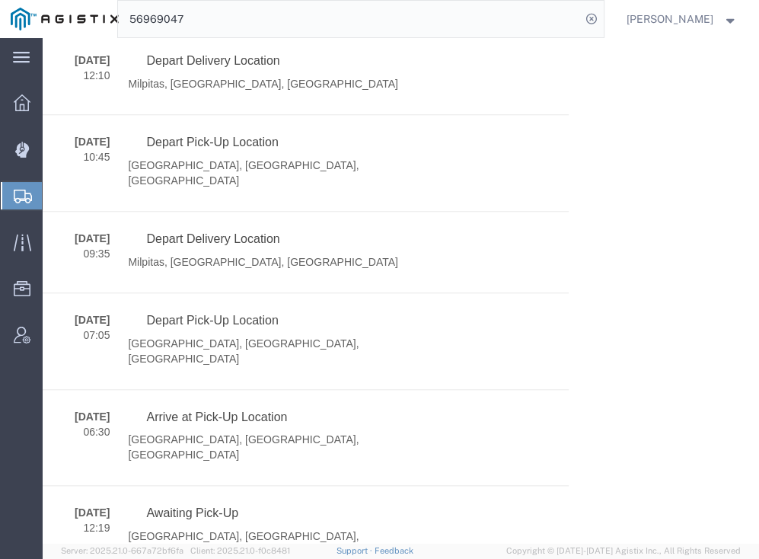
scroll to position [999, 0]
